Goal: Information Seeking & Learning: Learn about a topic

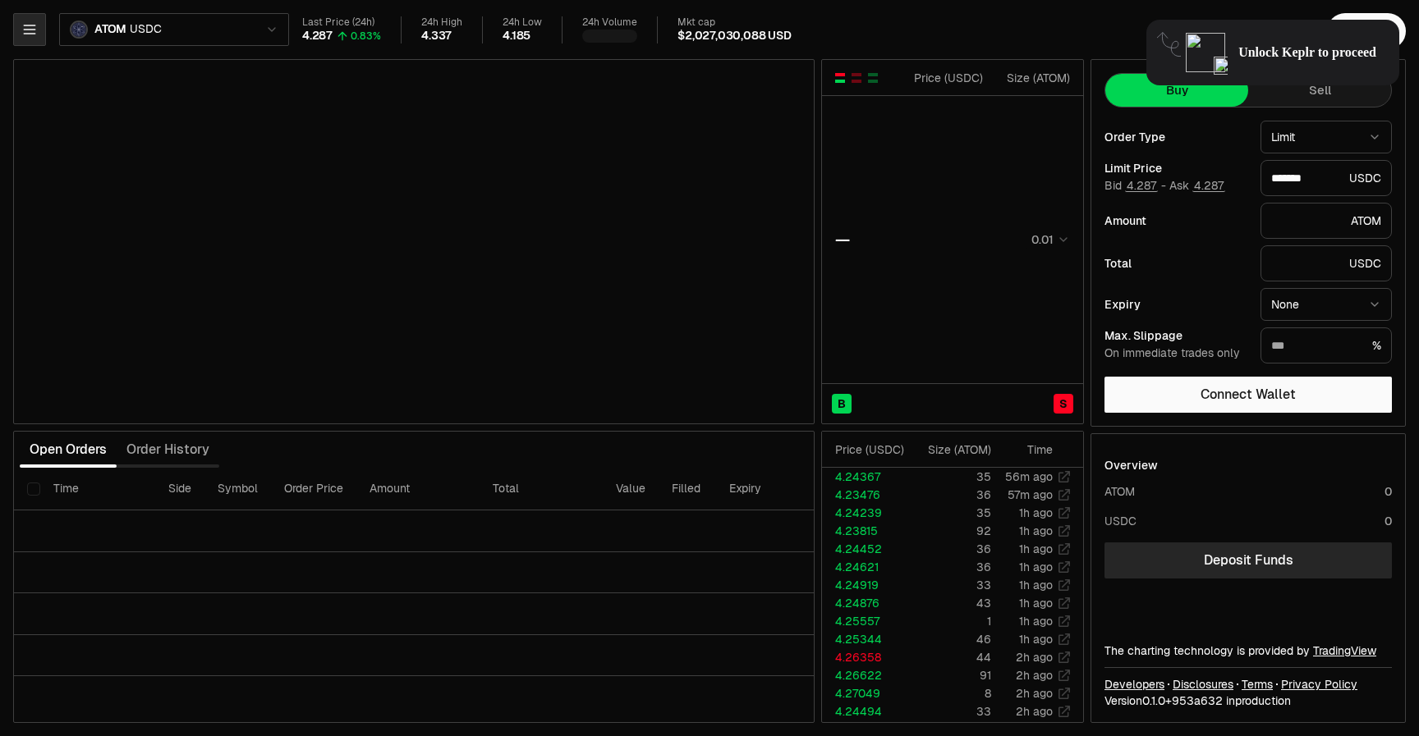
click at [27, 21] on button "button" at bounding box center [29, 29] width 33 height 33
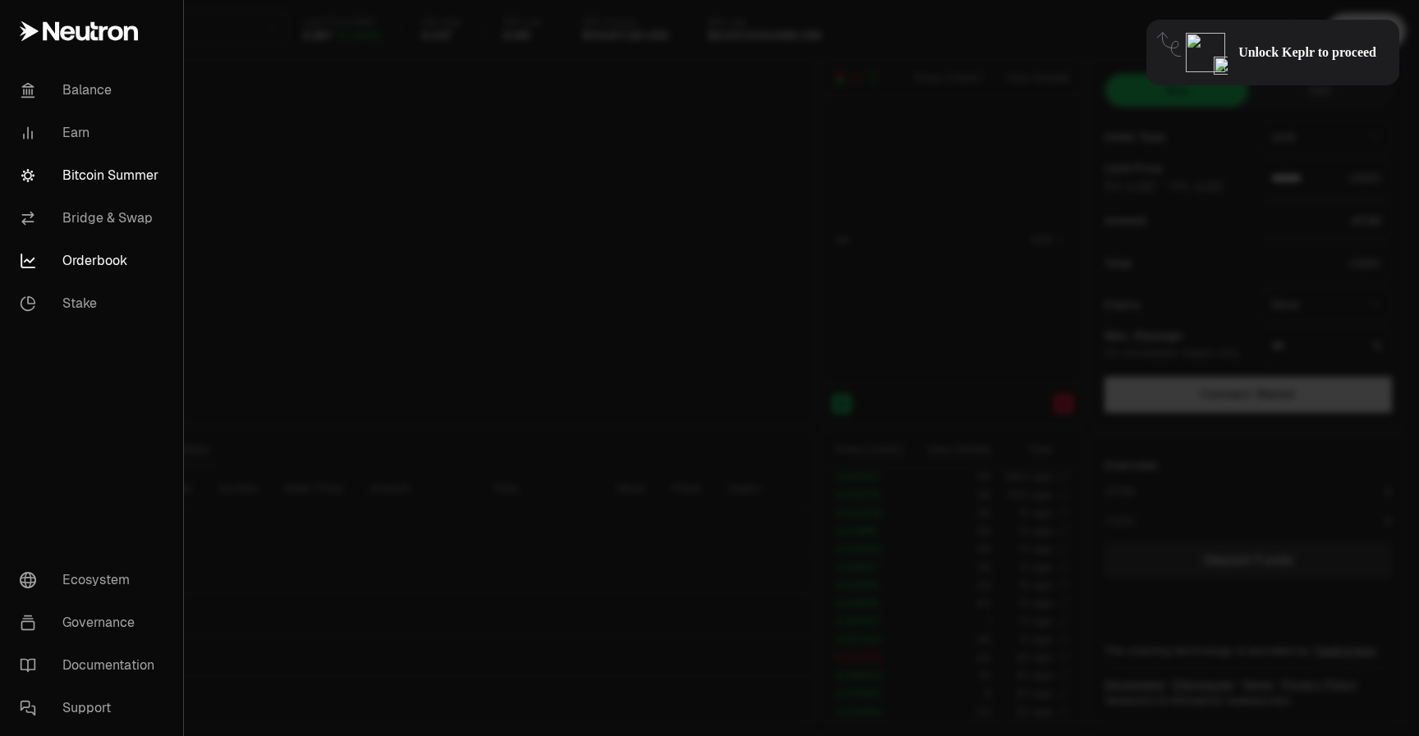
click at [96, 190] on link "Bitcoin Summer" at bounding box center [92, 175] width 170 height 43
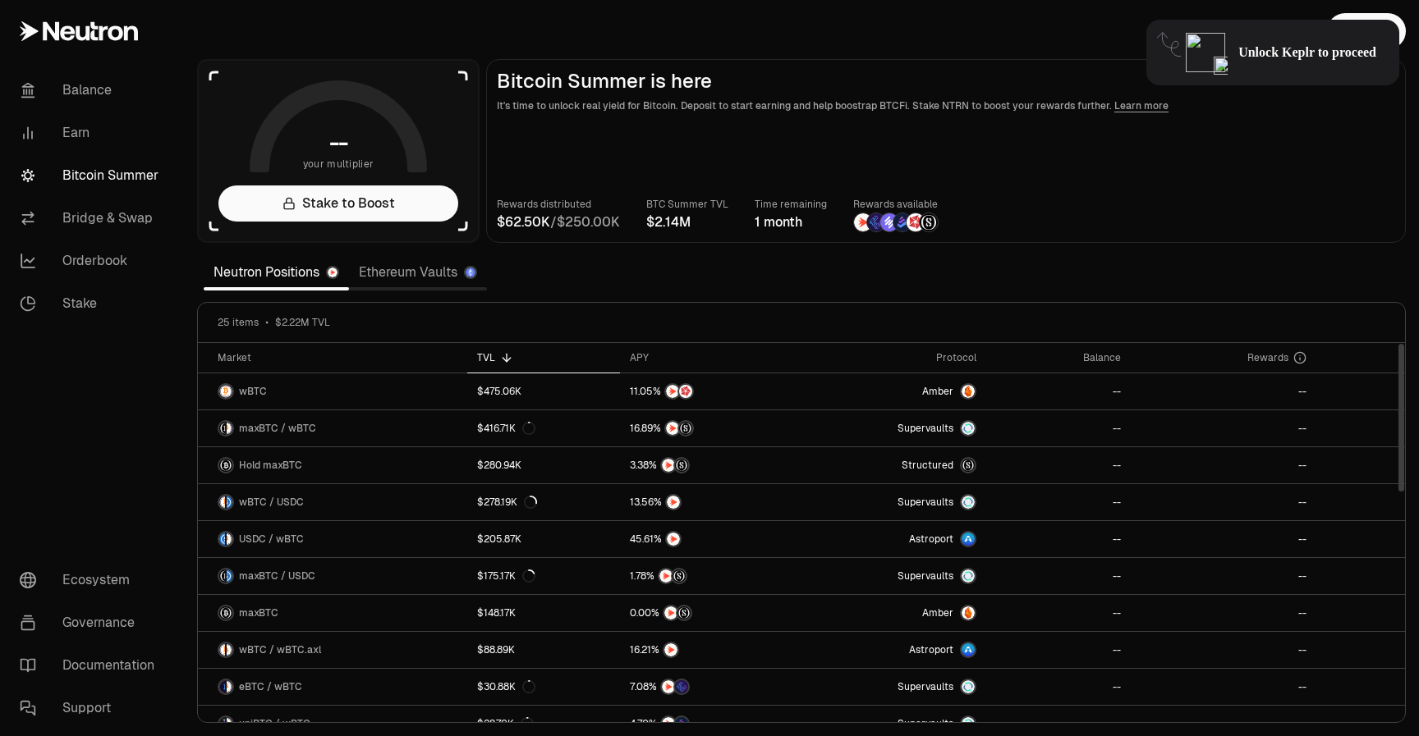
click at [500, 360] on icon at bounding box center [506, 357] width 13 height 13
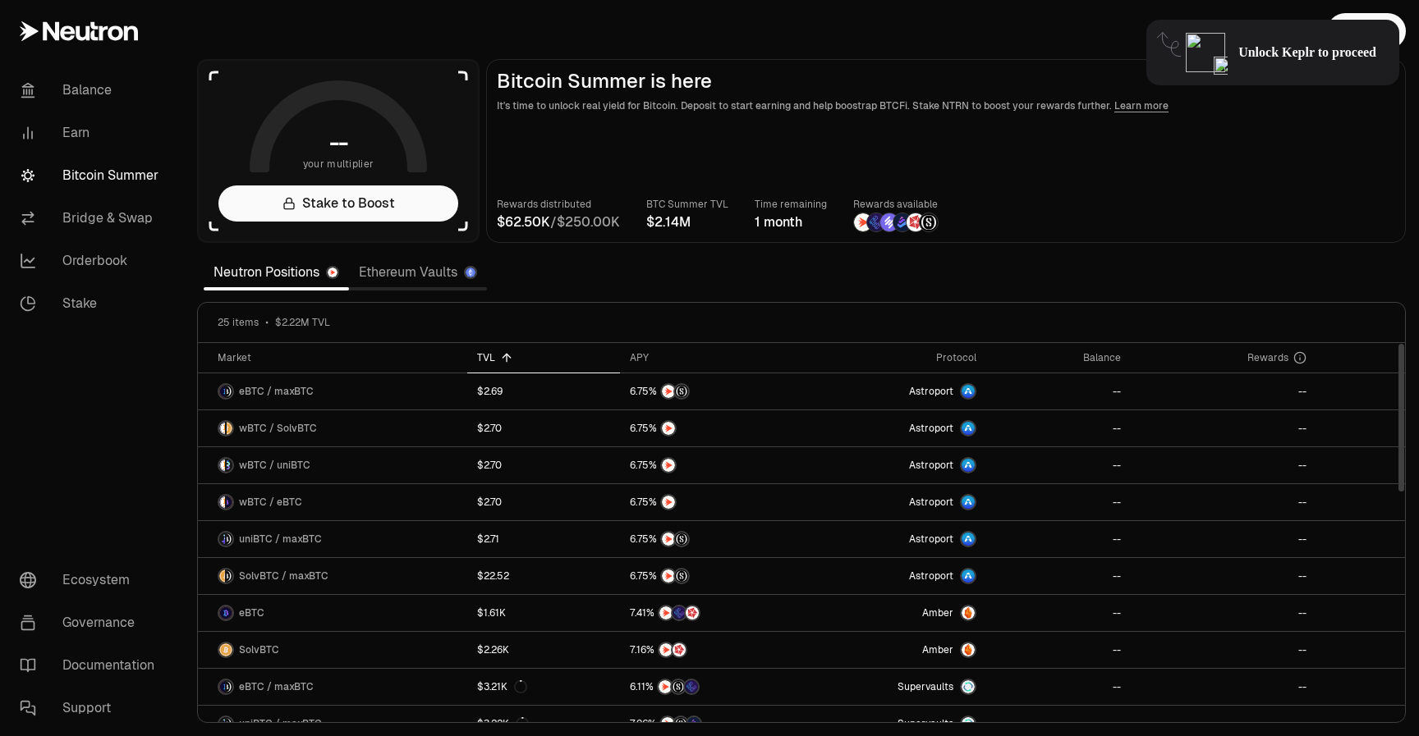
click at [500, 360] on icon at bounding box center [506, 357] width 13 height 13
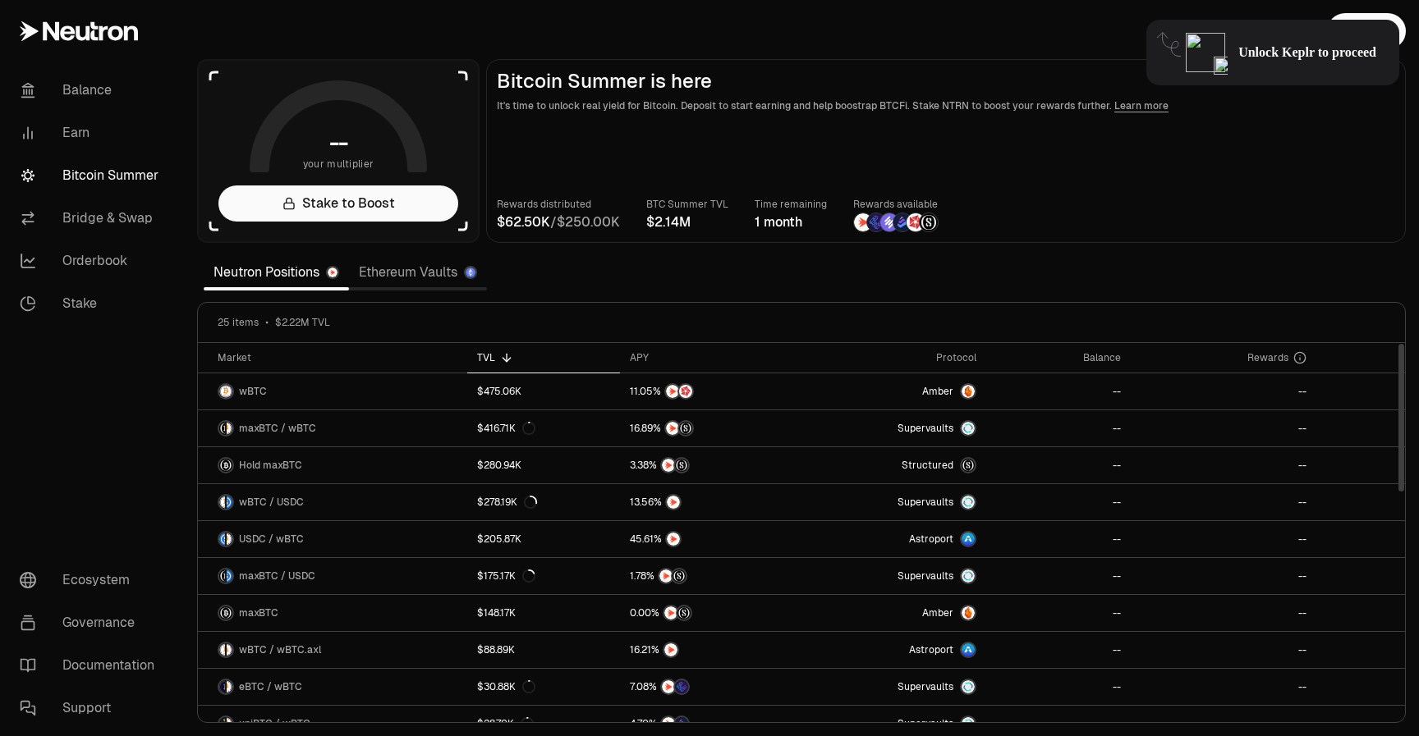
click at [433, 279] on link "Ethereum Vaults" at bounding box center [418, 272] width 138 height 33
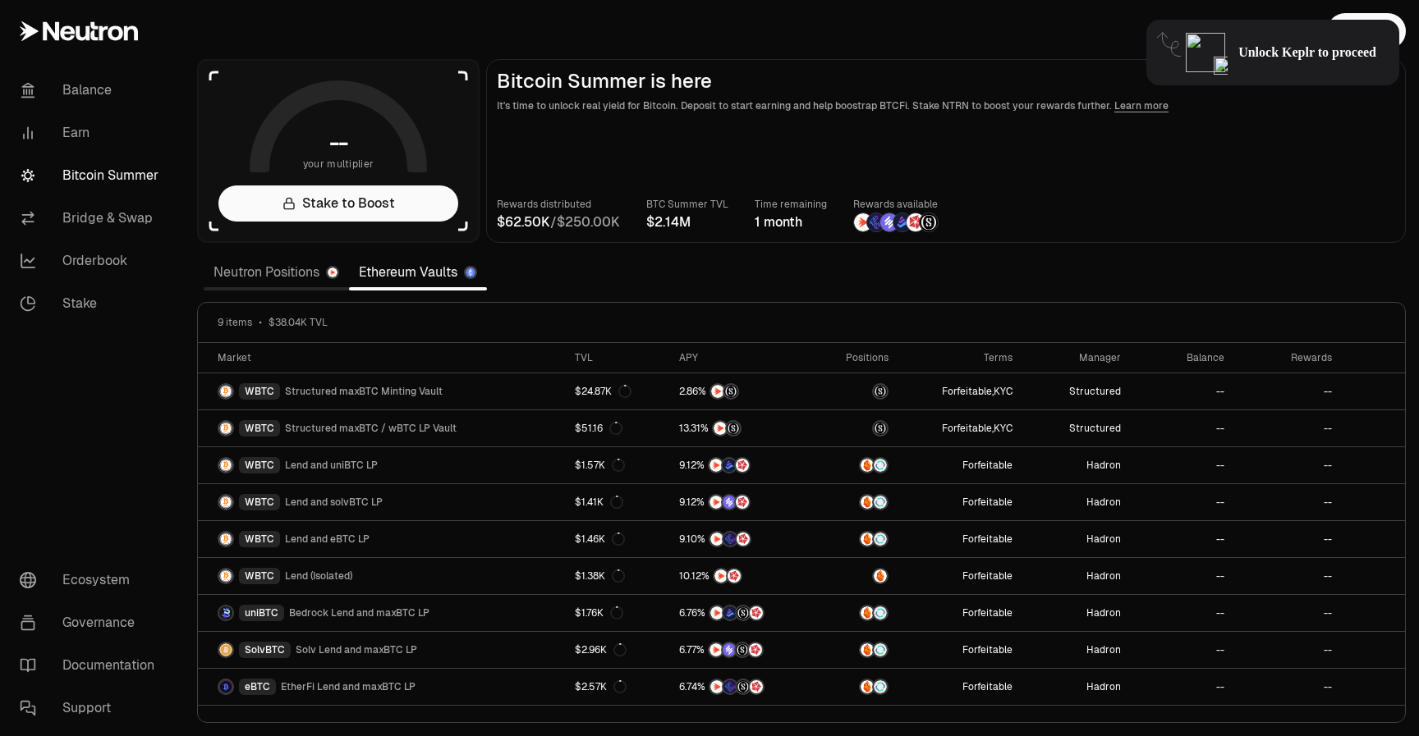
click at [305, 272] on link "Neutron Positions" at bounding box center [276, 272] width 145 height 33
